Goal: Task Accomplishment & Management: Manage account settings

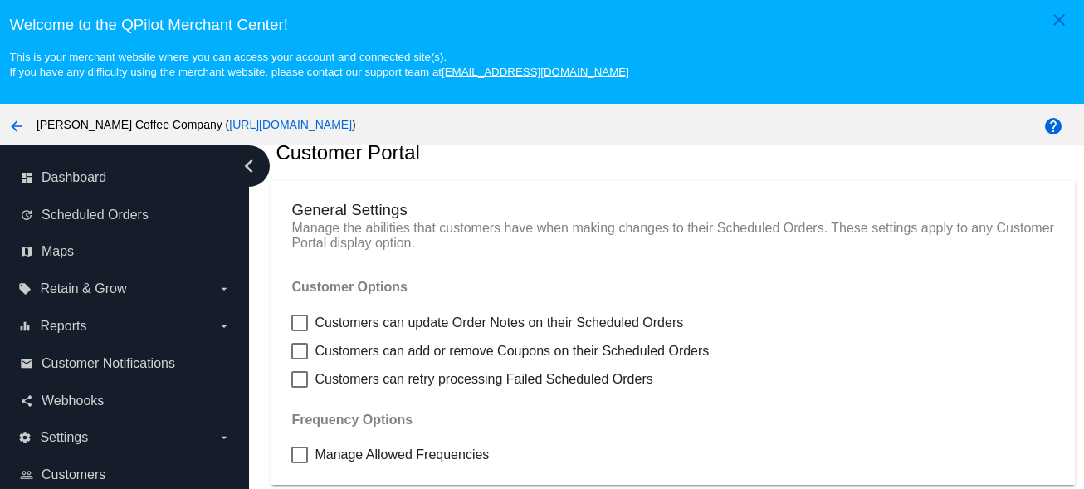
scroll to position [71, 0]
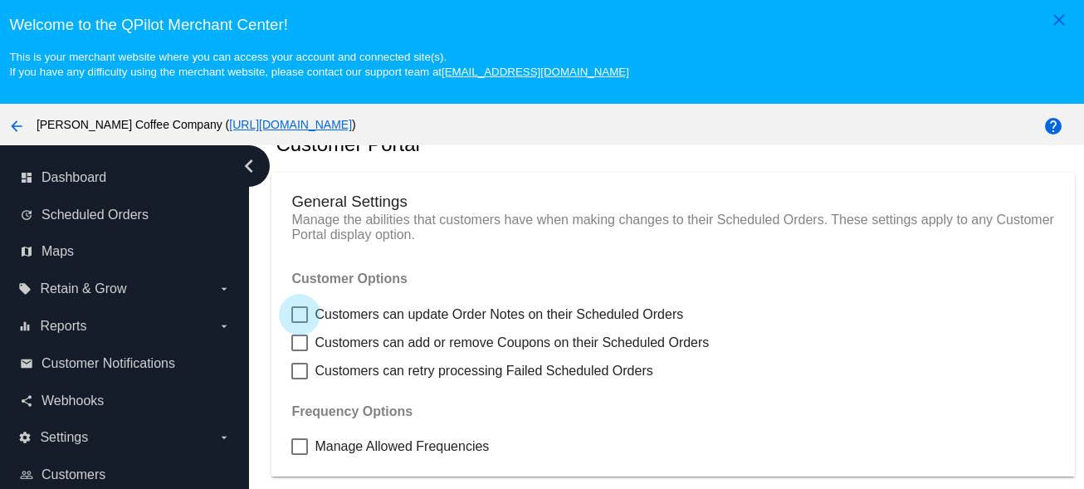
click at [567, 320] on span "Customers can update Order Notes on their Scheduled Orders" at bounding box center [499, 315] width 368 height 20
click at [300, 323] on input "Customers can update Order Notes on their Scheduled Orders" at bounding box center [299, 323] width 1 height 1
checkbox input "true"
click at [545, 352] on span "Customers can add or remove Coupons on their Scheduled Orders" at bounding box center [512, 343] width 394 height 20
click at [300, 352] on input "Customers can add or remove Coupons on their Scheduled Orders" at bounding box center [299, 351] width 1 height 1
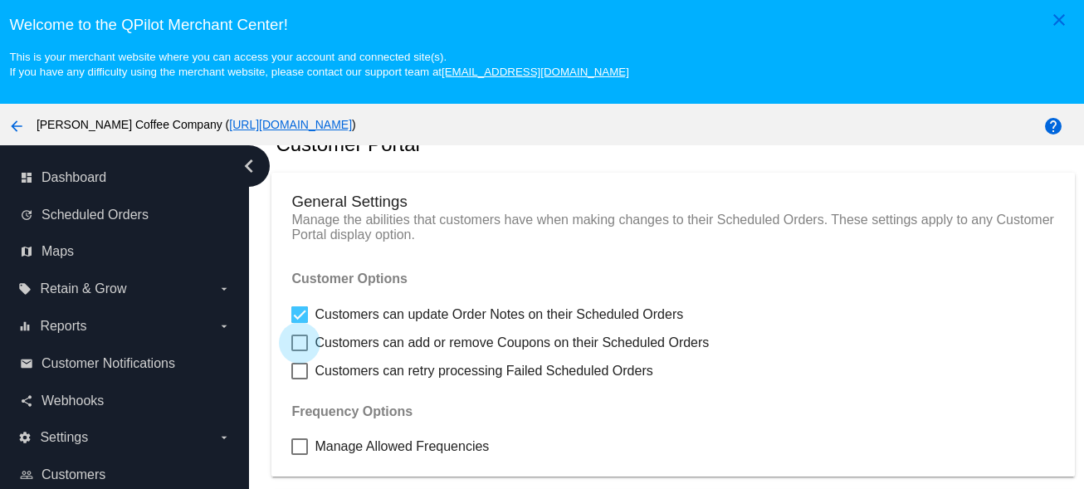
checkbox input "true"
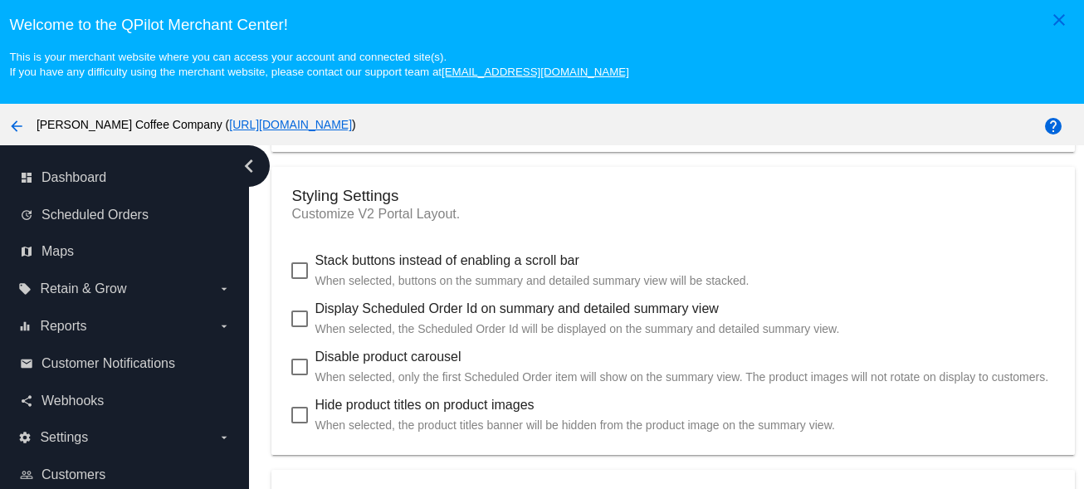
scroll to position [971, 0]
click at [439, 289] on p "When selected, buttons on the summary and detailed summary view will be stacked." at bounding box center [532, 279] width 434 height 20
click at [300, 278] on input "Stack buttons instead of enabling a scroll bar When selected, buttons on the su…" at bounding box center [299, 277] width 1 height 1
checkbox input "true"
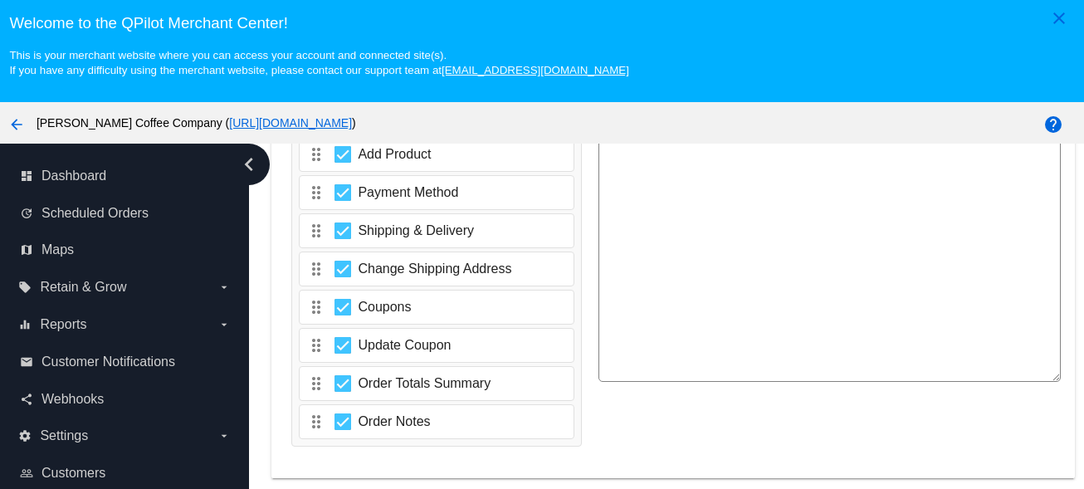
scroll to position [106, 0]
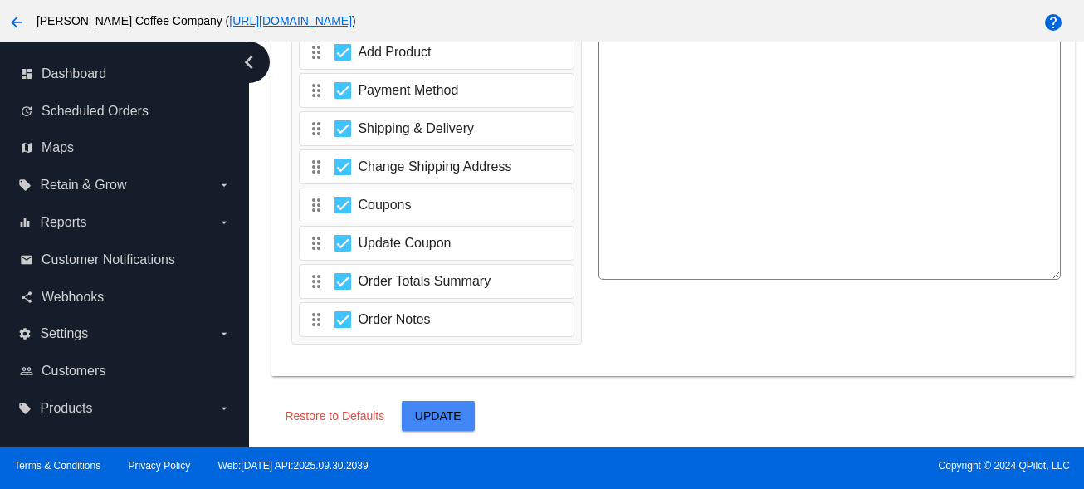
click at [439, 423] on button "Update" at bounding box center [438, 416] width 73 height 30
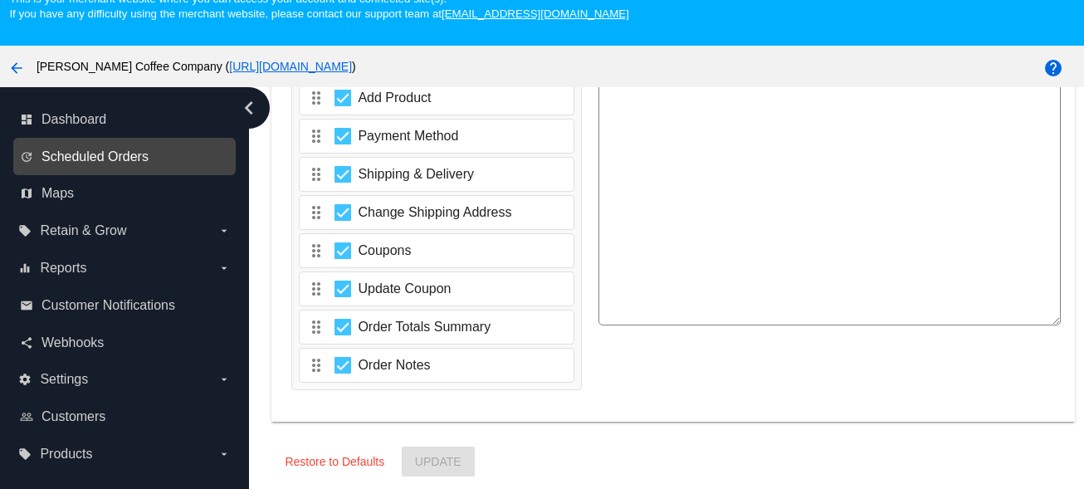
scroll to position [63, 0]
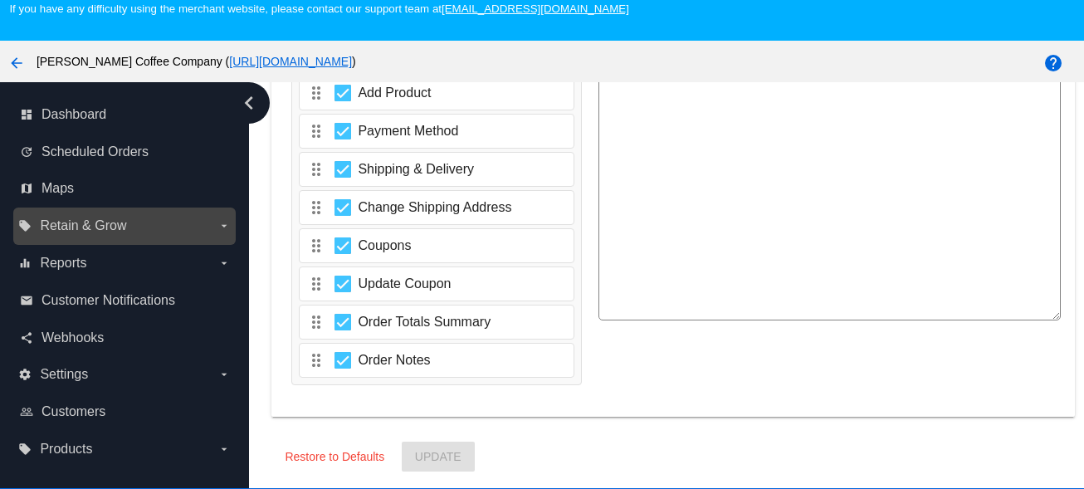
click at [87, 226] on span "Retain & Grow" at bounding box center [83, 225] width 86 height 15
click at [0, 0] on input "local_offer Retain & Grow arrow_drop_down" at bounding box center [0, 0] width 0 height 0
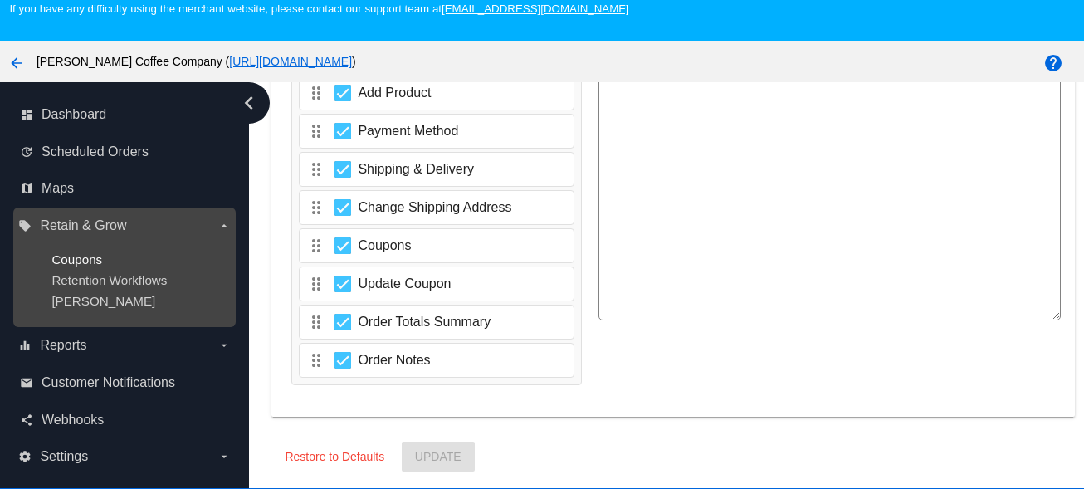
click at [86, 261] on span "Coupons" at bounding box center [76, 259] width 51 height 14
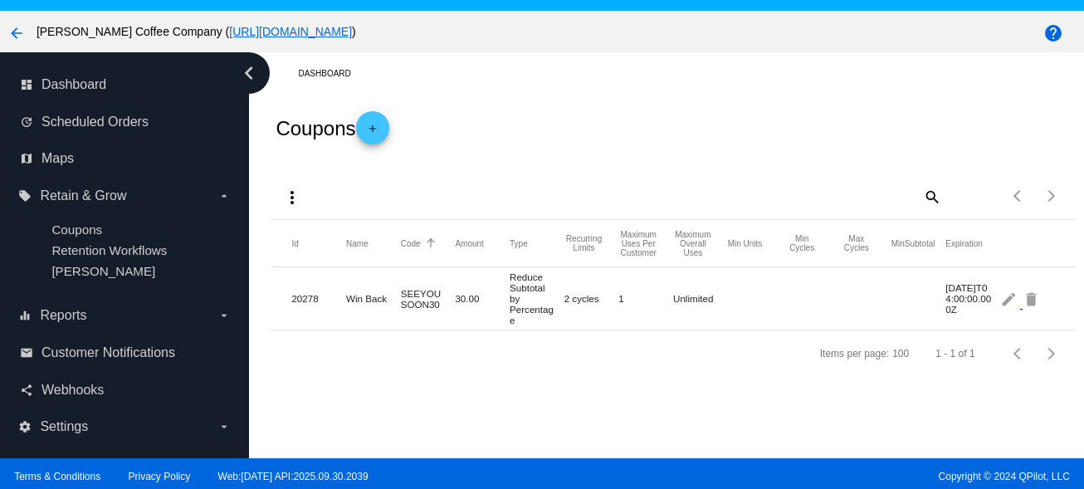
scroll to position [106, 0]
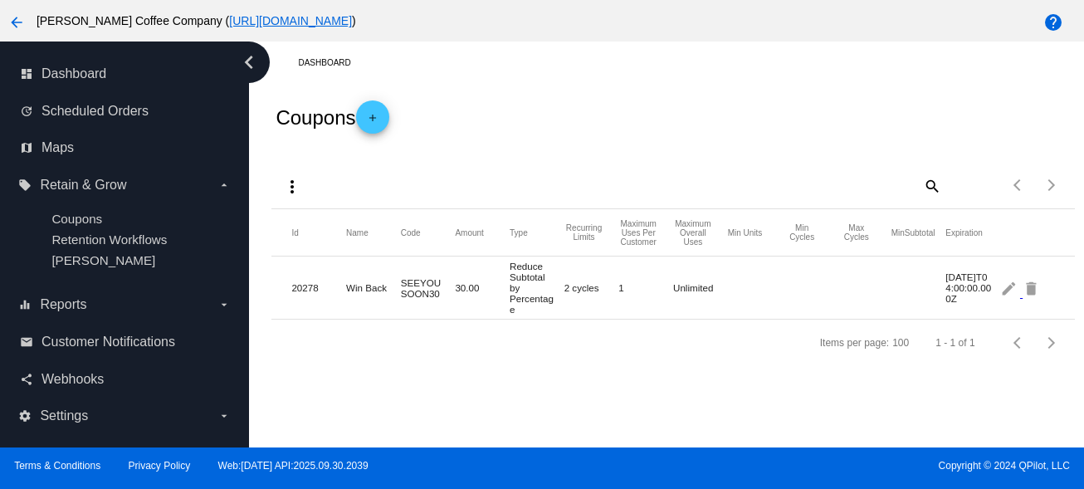
drag, startPoint x: 441, startPoint y: 299, endPoint x: 400, endPoint y: 282, distance: 43.9
click at [400, 282] on mat-row "20278 Win Back SEEYOUSOON30 30.00 Reduce Subtotal by Percentage 2 cycles 1 Unli…" at bounding box center [672, 287] width 803 height 63
copy mat-row "Win Back SEEYOUSOON30"
click at [410, 291] on mat-cell "SEEYOUSOON30" at bounding box center [428, 288] width 55 height 30
drag, startPoint x: 402, startPoint y: 281, endPoint x: 437, endPoint y: 294, distance: 37.3
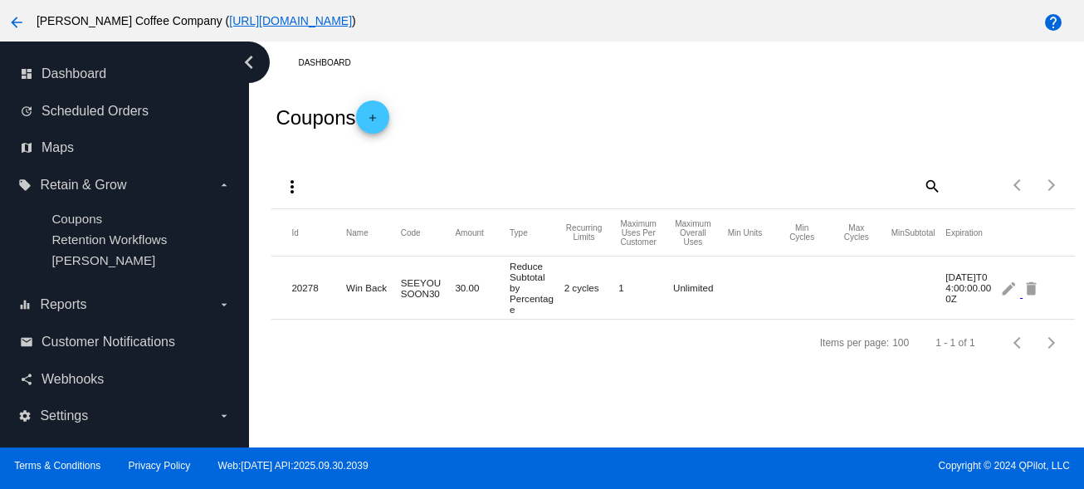
click at [437, 294] on mat-cell "SEEYOUSOON30" at bounding box center [428, 288] width 55 height 30
copy mat-cell "SEEYOUSOON30"
